Goal: Complete application form

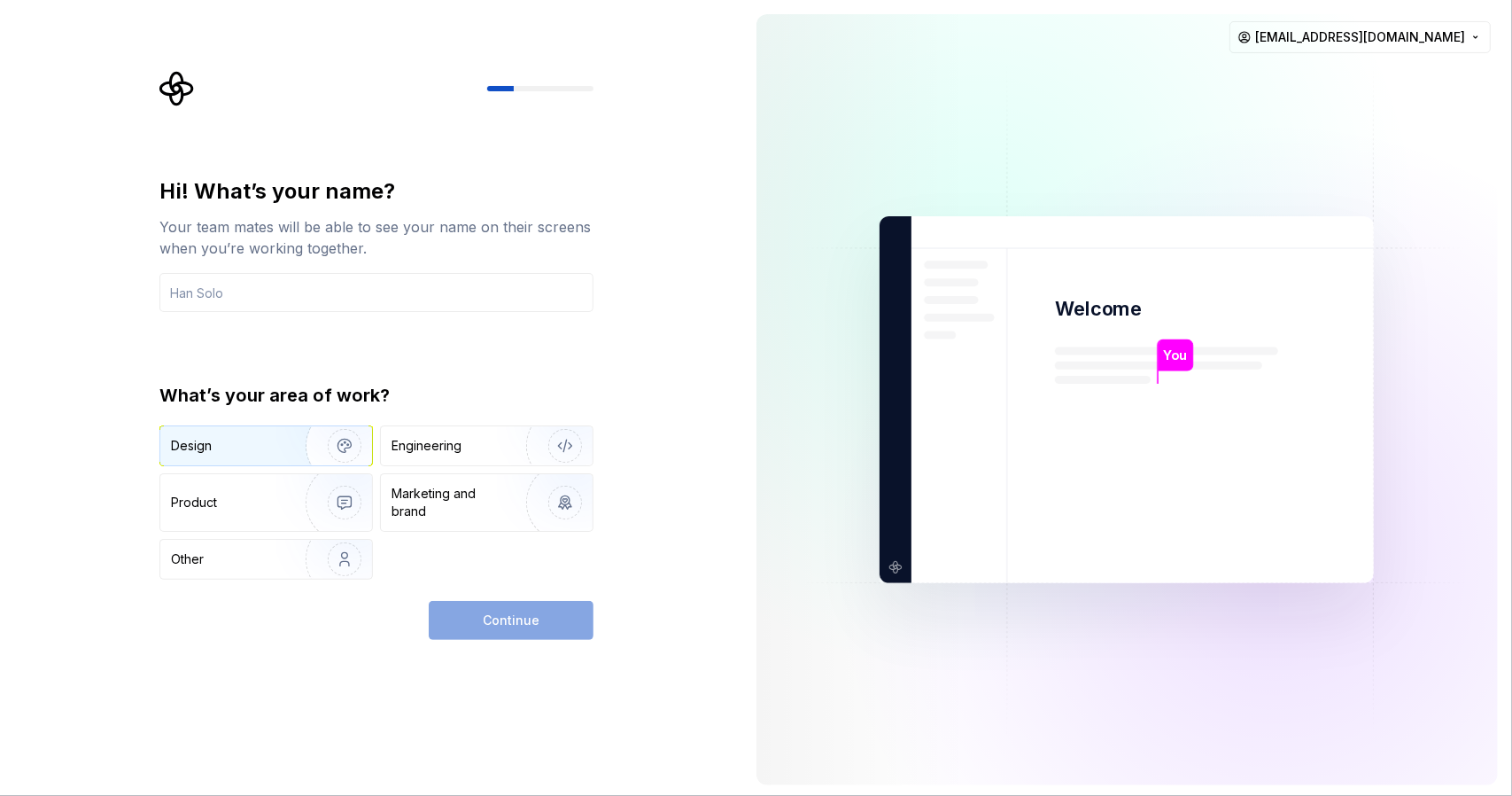
click at [298, 444] on img "button" at bounding box center [333, 445] width 114 height 119
click at [520, 610] on div "Continue" at bounding box center [510, 621] width 165 height 39
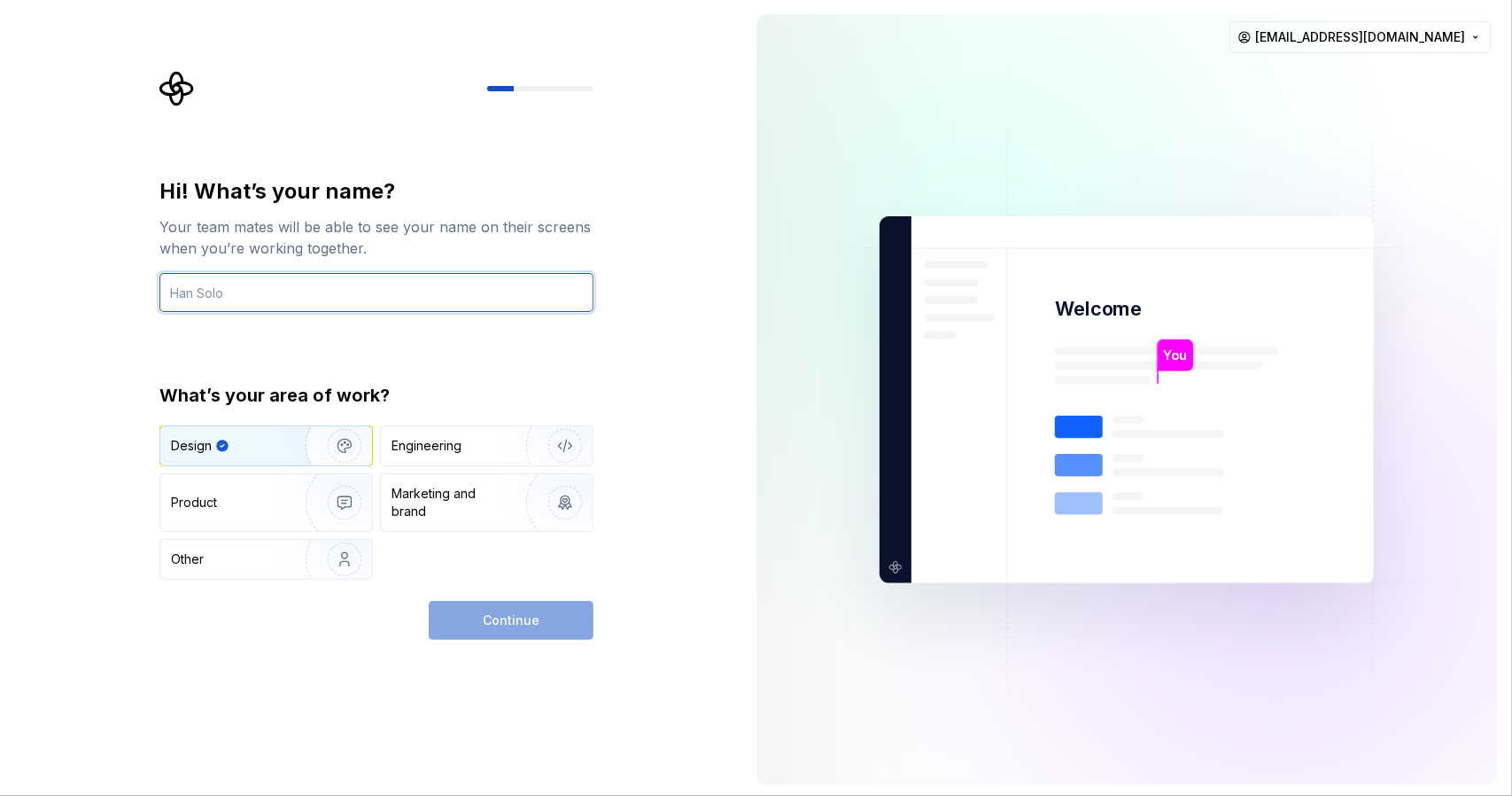
click at [294, 292] on input "text" at bounding box center [376, 292] width 434 height 39
type input "65165"
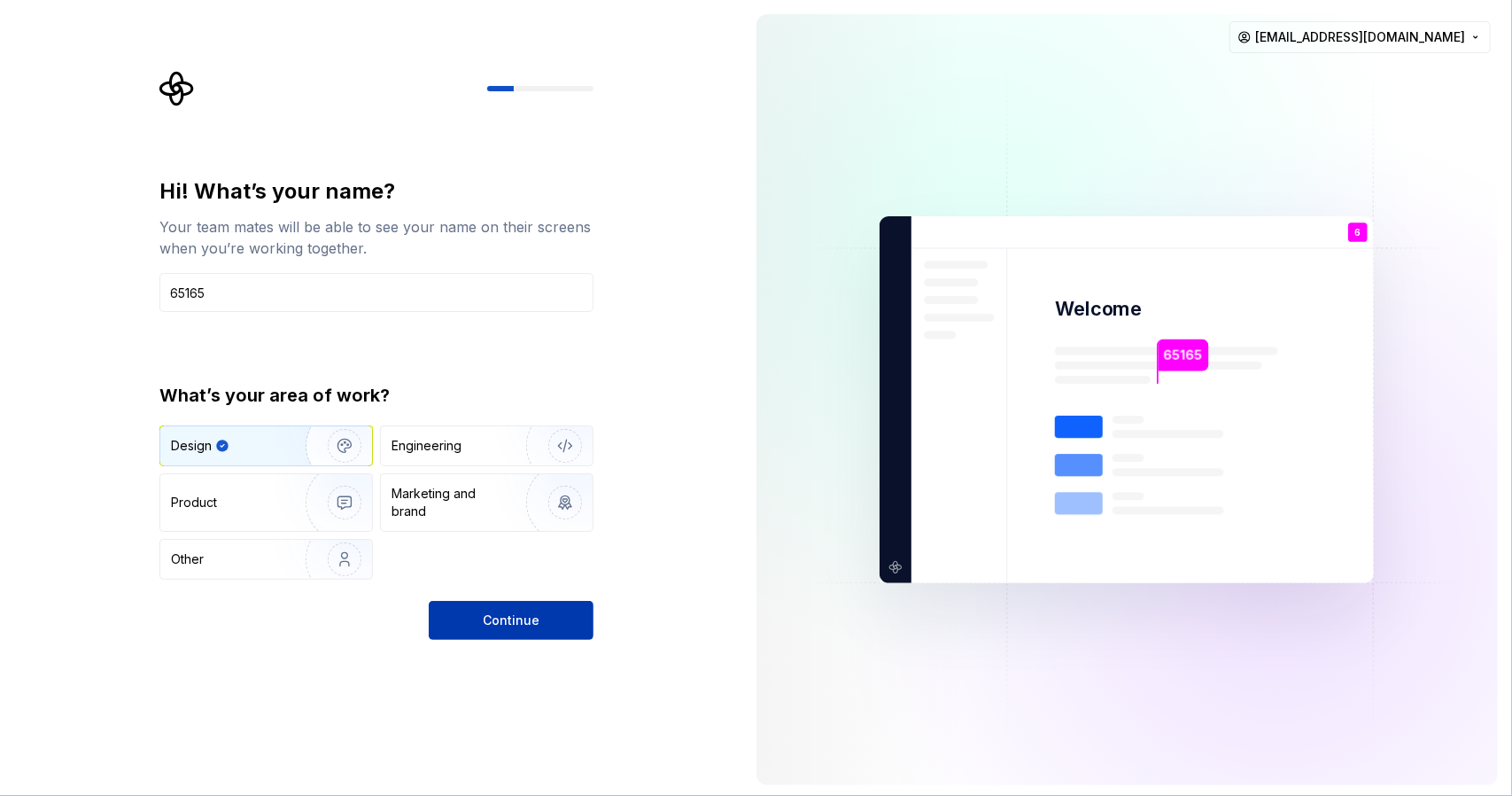
click at [498, 605] on button "Continue" at bounding box center [510, 621] width 165 height 39
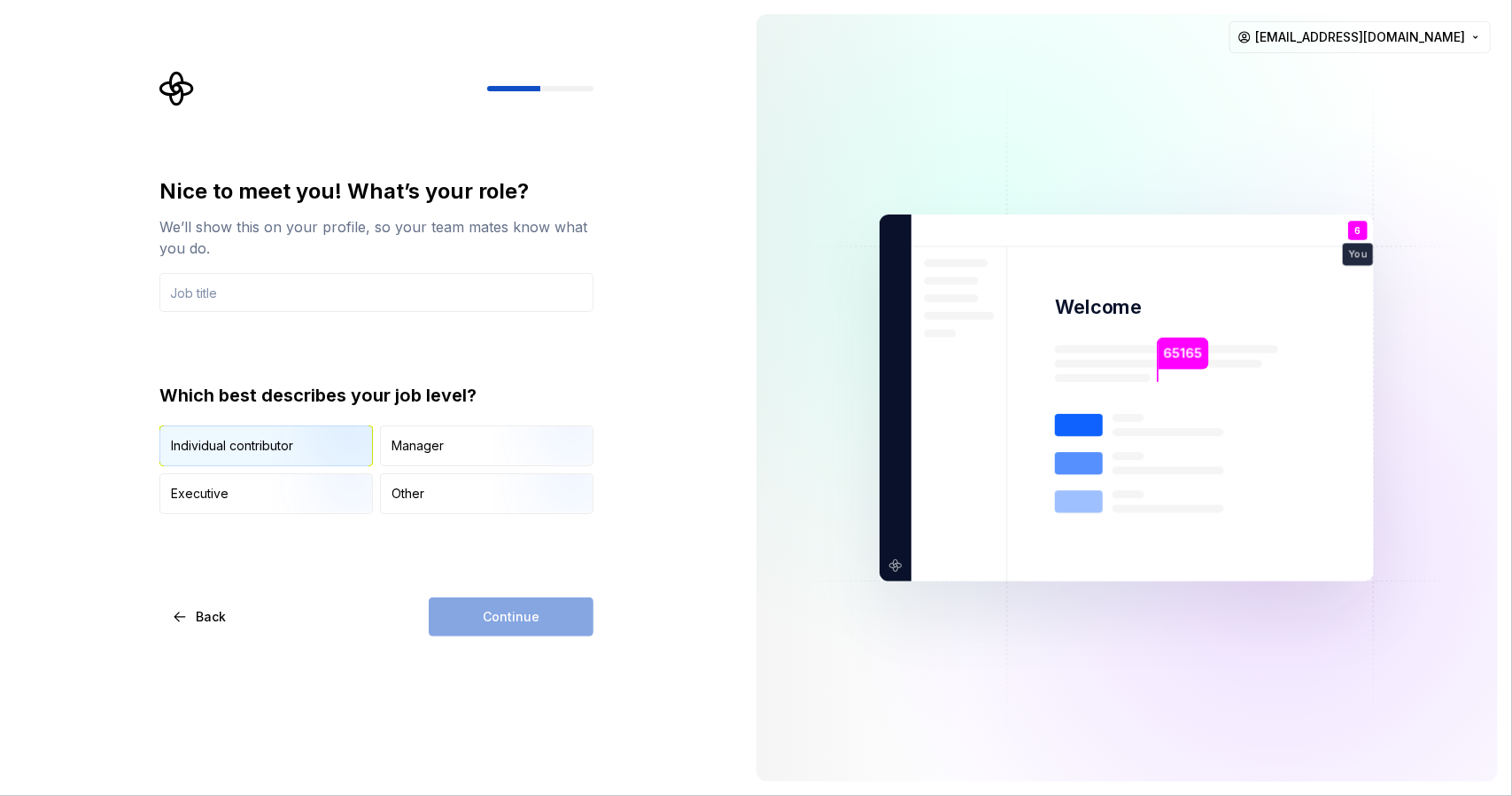
click at [279, 433] on img "button" at bounding box center [329, 468] width 114 height 119
click at [333, 275] on input "text" at bounding box center [376, 292] width 434 height 39
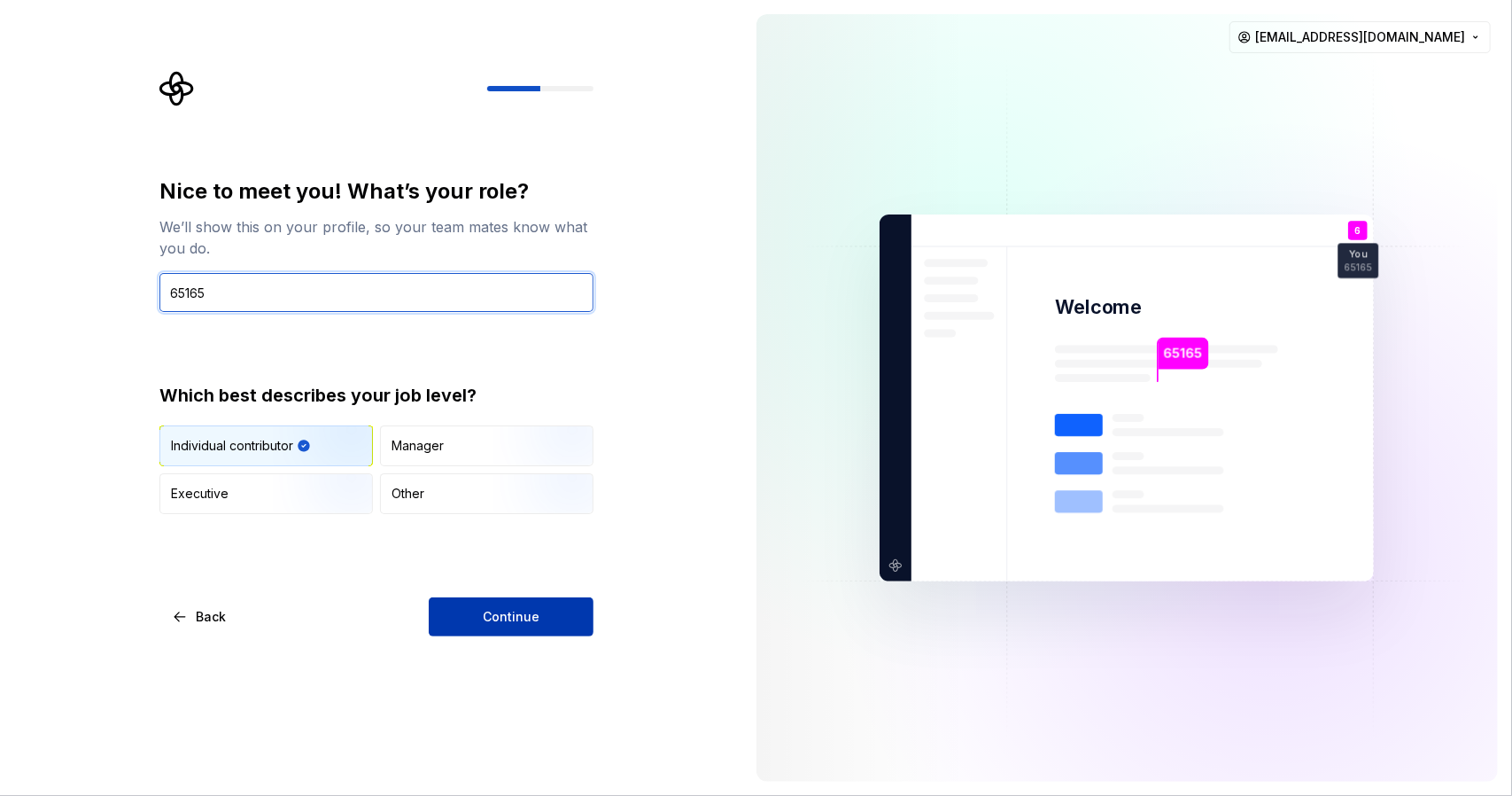
type input "65165"
click at [510, 607] on span "Continue" at bounding box center [510, 616] width 57 height 18
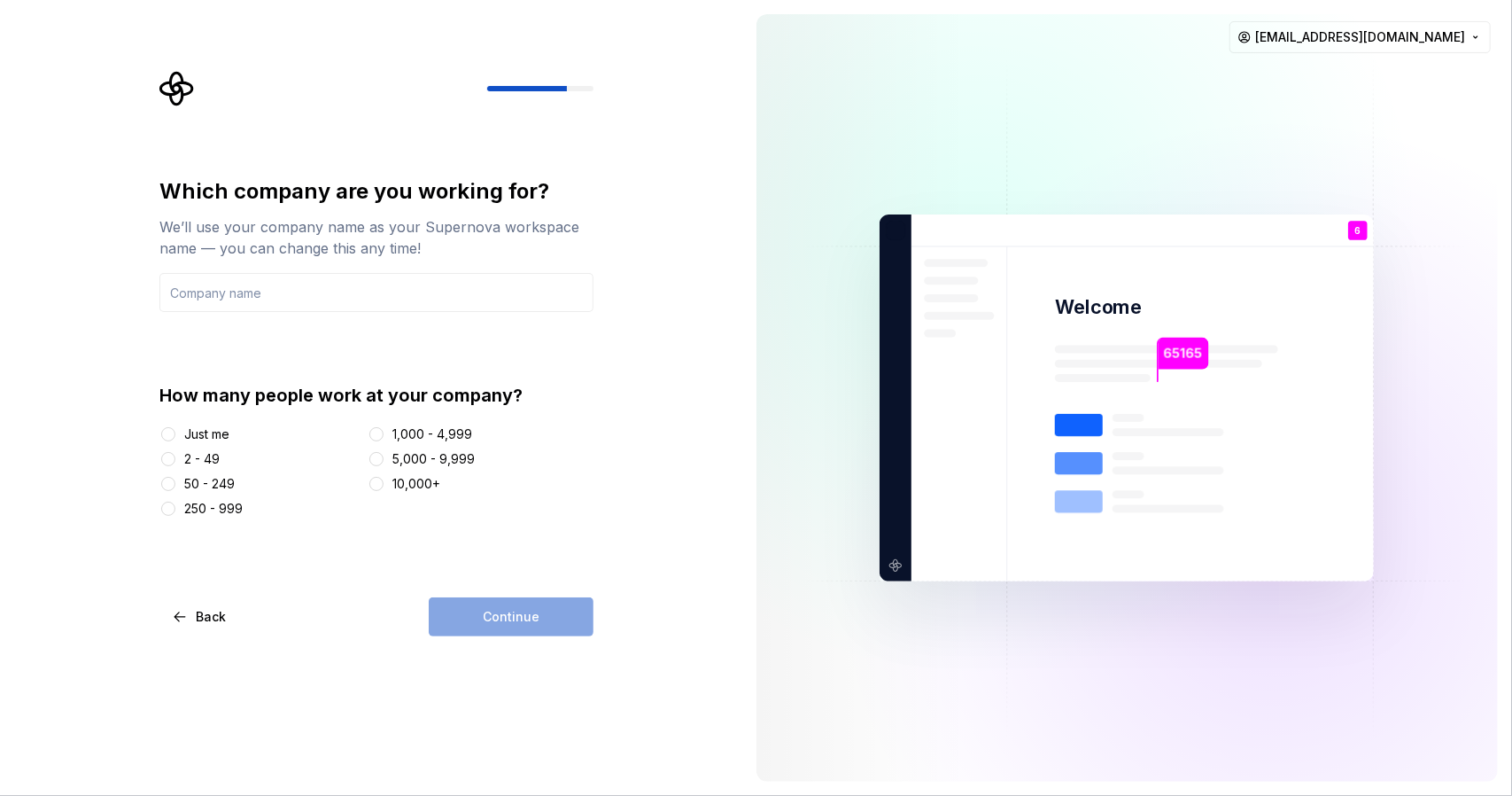
click at [226, 436] on div "Just me" at bounding box center [206, 434] width 45 height 18
click at [175, 436] on button "Just me" at bounding box center [168, 434] width 14 height 14
click at [490, 605] on div "Continue" at bounding box center [510, 617] width 165 height 39
click at [267, 288] on input "text" at bounding box center [376, 292] width 434 height 39
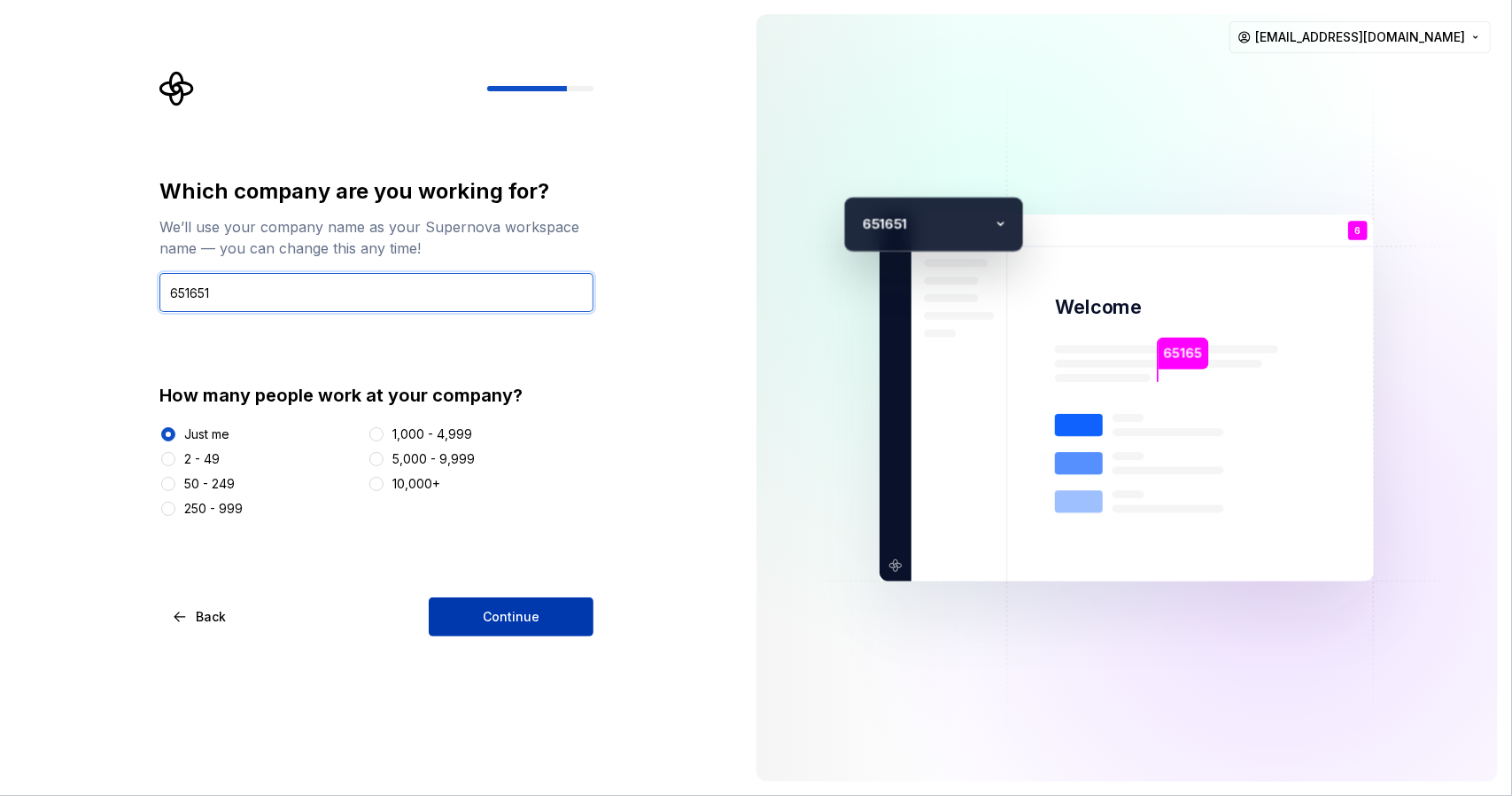
type input "651651"
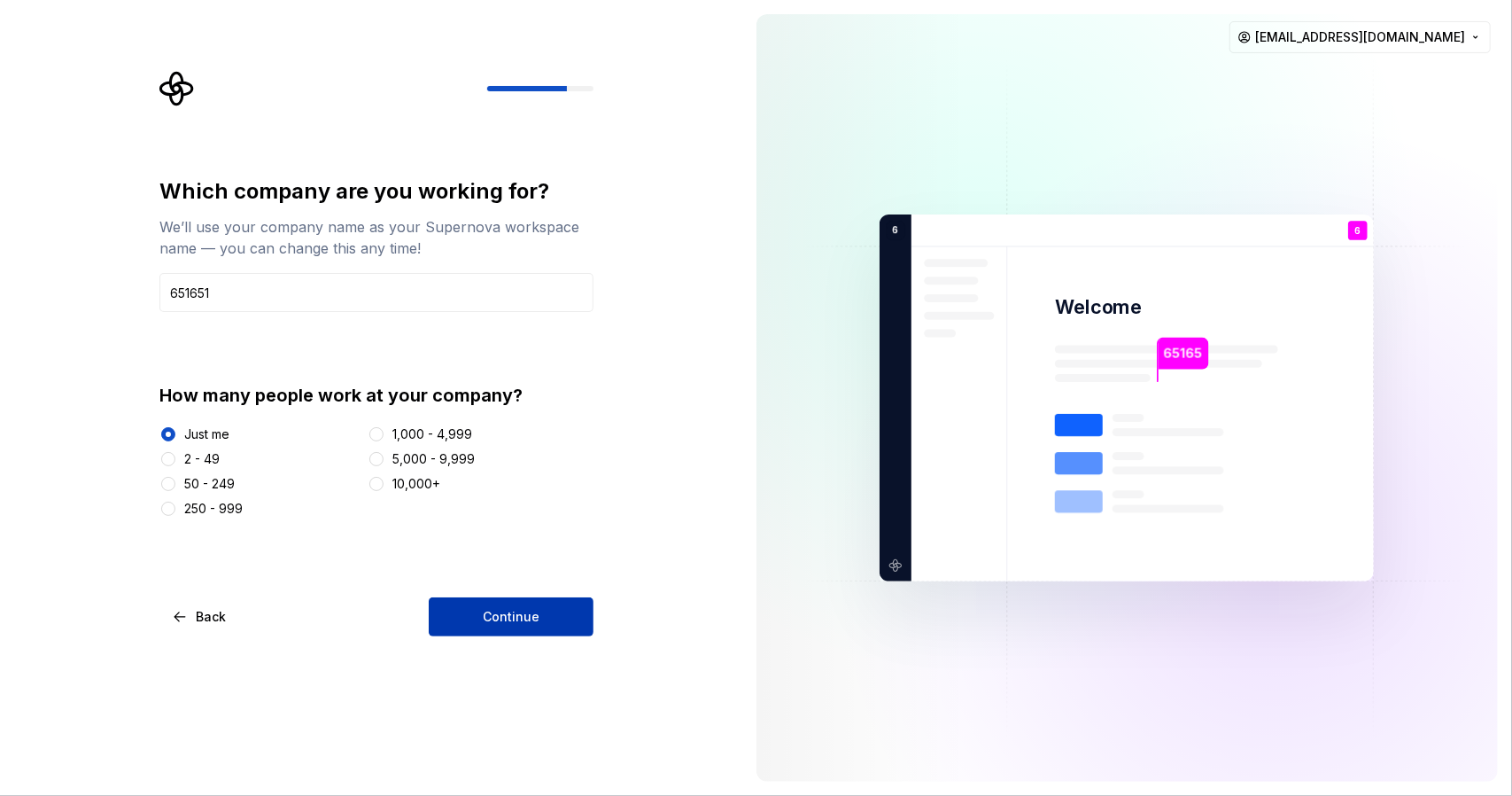
click at [498, 607] on button "Continue" at bounding box center [510, 617] width 165 height 39
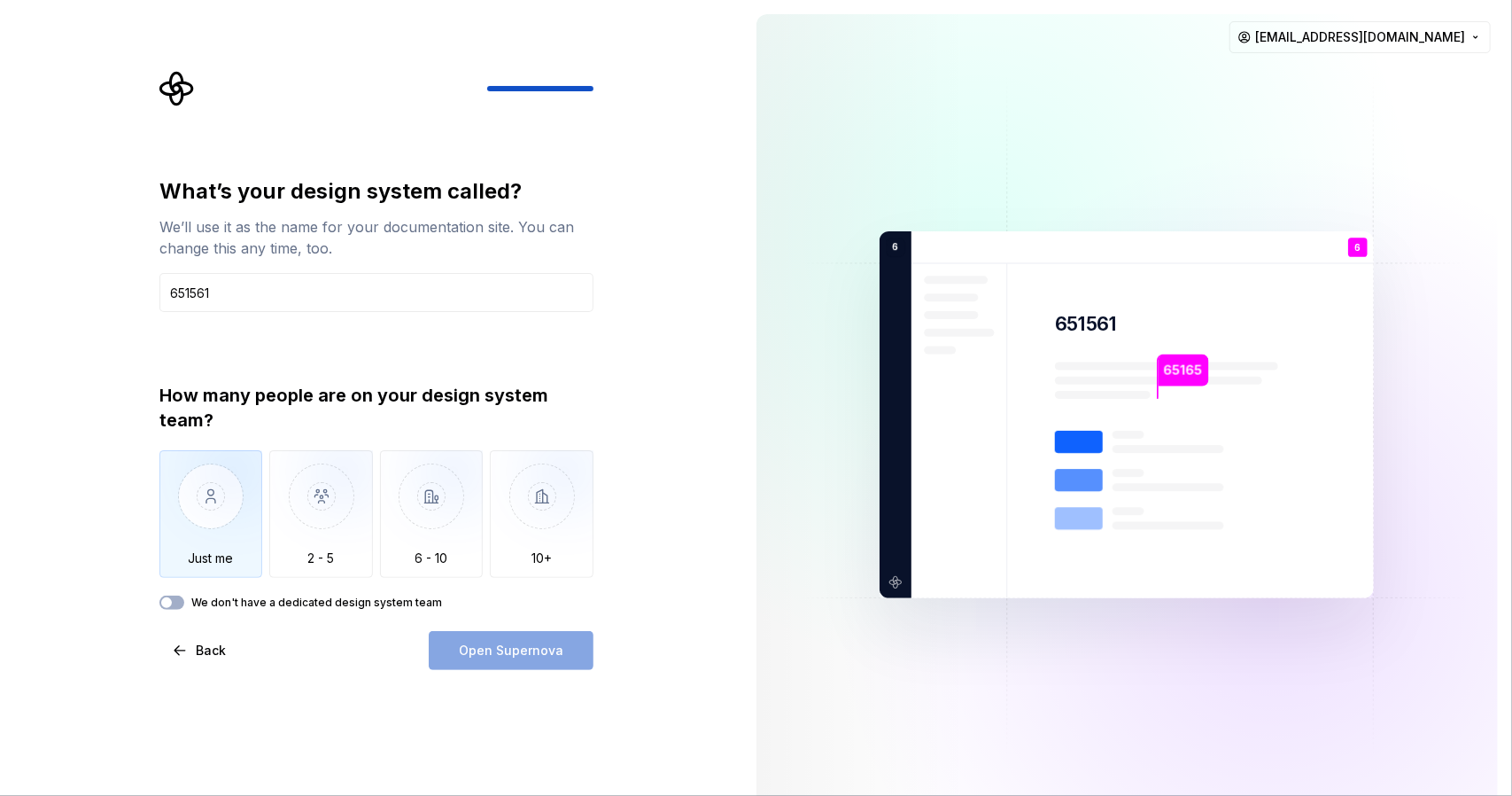
type input "651561"
click at [187, 502] on img "button" at bounding box center [211, 509] width 104 height 119
click at [522, 644] on span "Open Supernova" at bounding box center [511, 649] width 104 height 18
